Goal: Information Seeking & Learning: Understand process/instructions

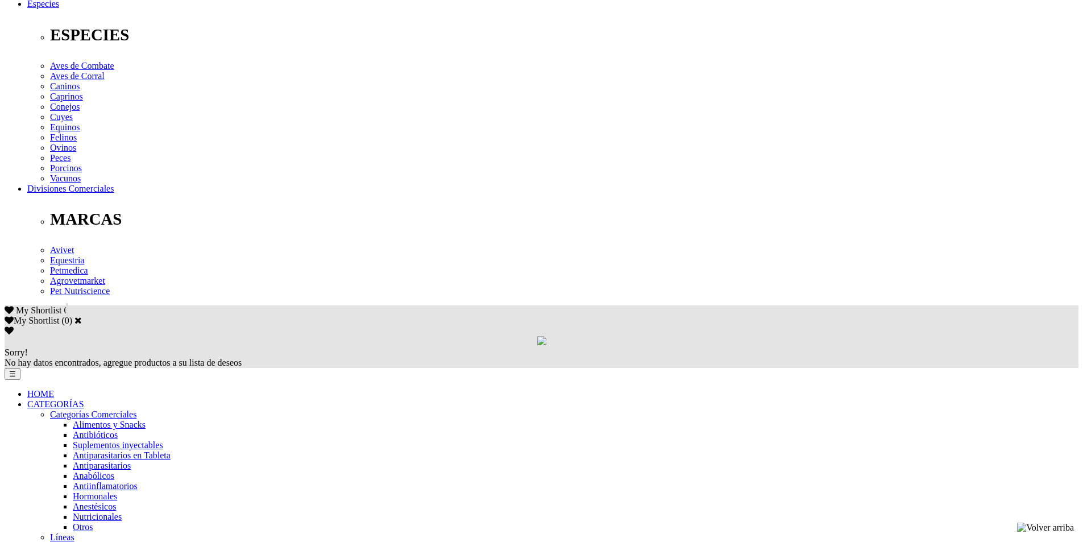
scroll to position [341, 0]
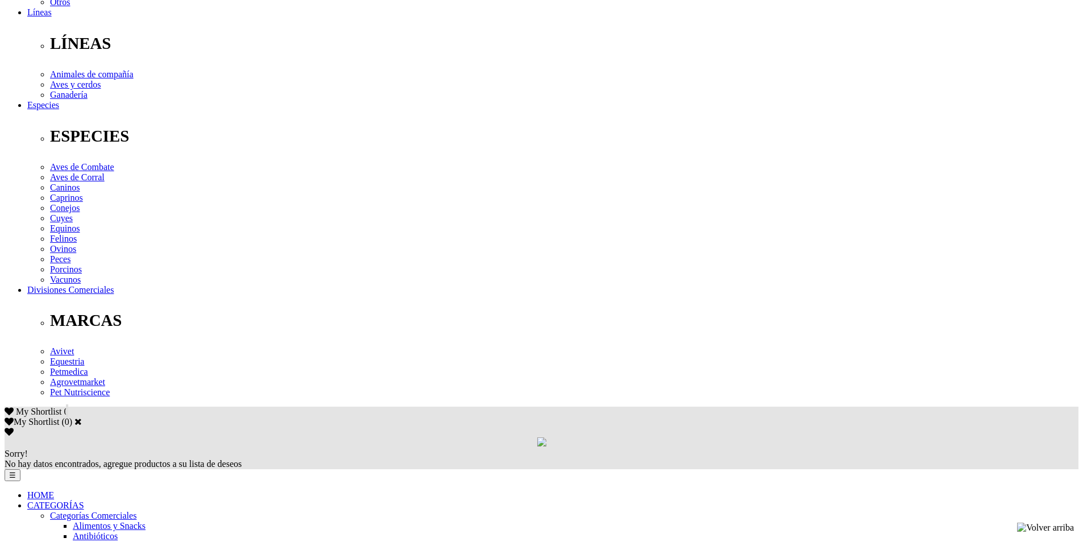
drag, startPoint x: 520, startPoint y: 273, endPoint x: 533, endPoint y: 273, distance: 12.5
drag, startPoint x: 538, startPoint y: 273, endPoint x: 620, endPoint y: 271, distance: 81.9
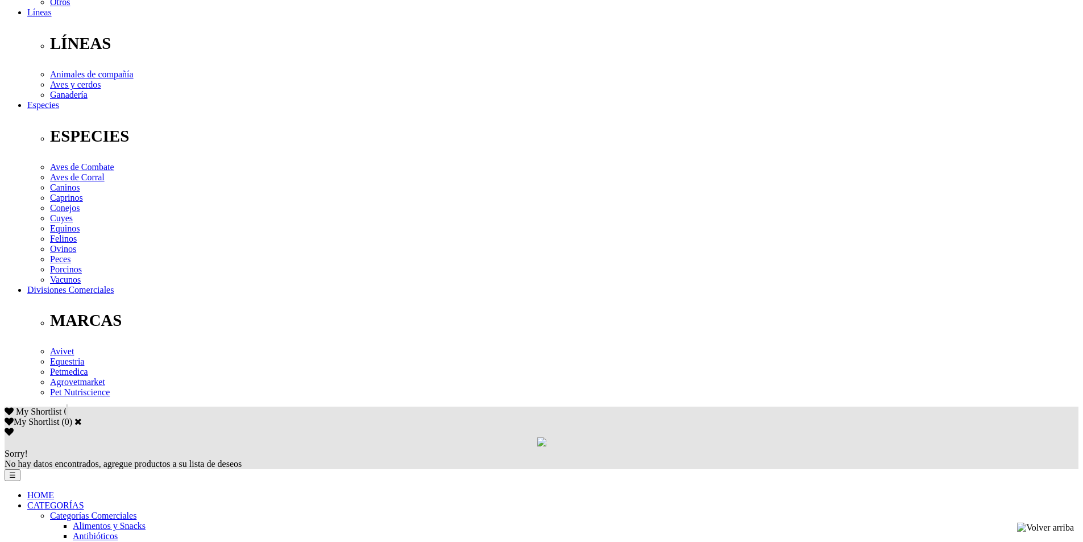
drag, startPoint x: 610, startPoint y: 270, endPoint x: 650, endPoint y: 267, distance: 40.5
drag, startPoint x: 652, startPoint y: 268, endPoint x: 752, endPoint y: 268, distance: 99.5
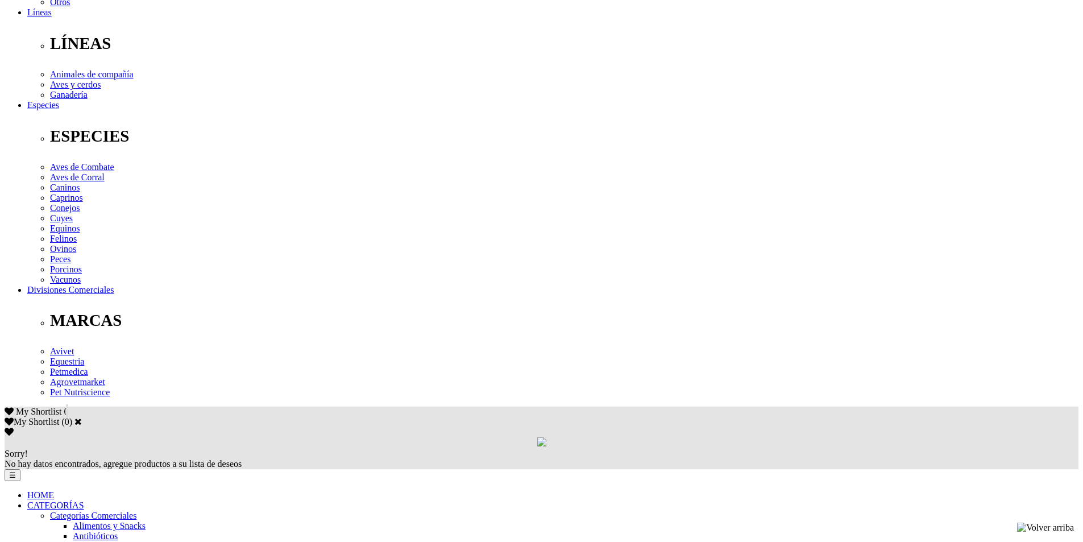
drag, startPoint x: 816, startPoint y: 269, endPoint x: 679, endPoint y: 293, distance: 139.1
drag, startPoint x: 279, startPoint y: 280, endPoint x: 476, endPoint y: 302, distance: 198.5
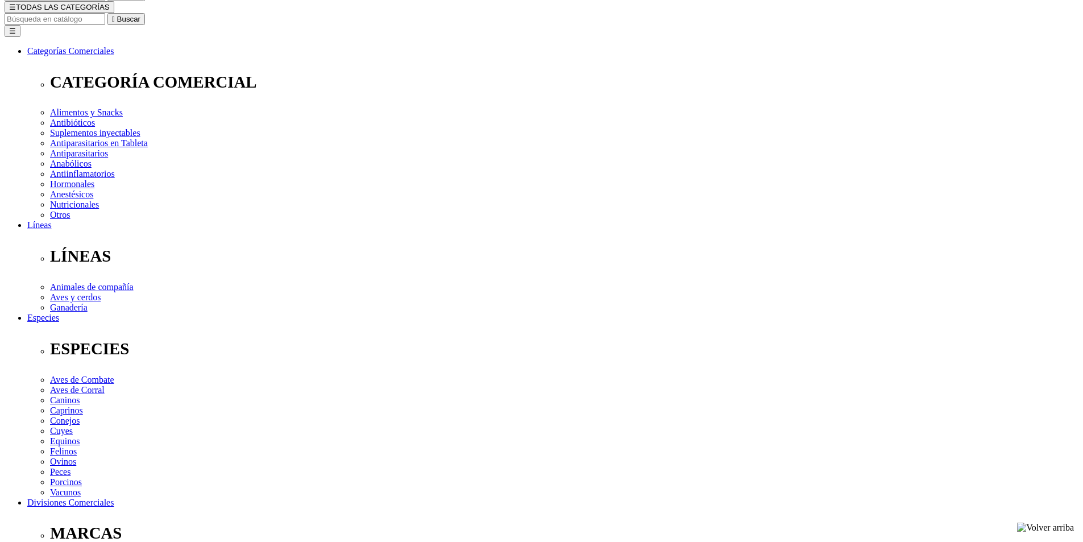
scroll to position [284, 0]
